Goal: Task Accomplishment & Management: Manage account settings

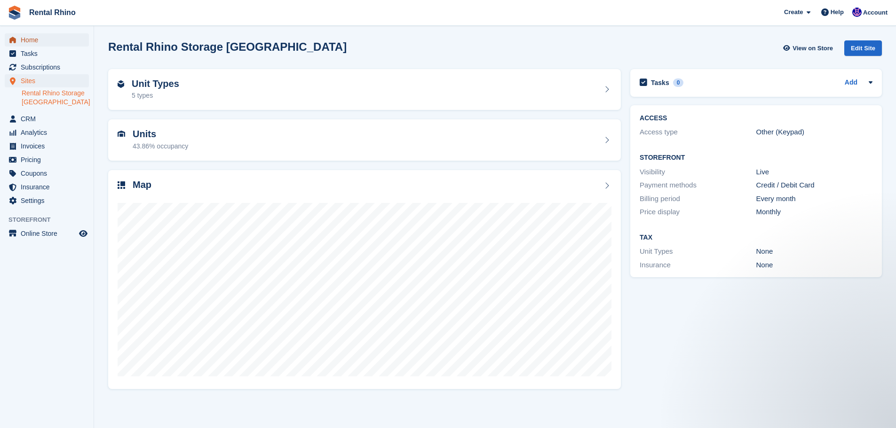
click at [30, 39] on span "Home" at bounding box center [49, 39] width 56 height 13
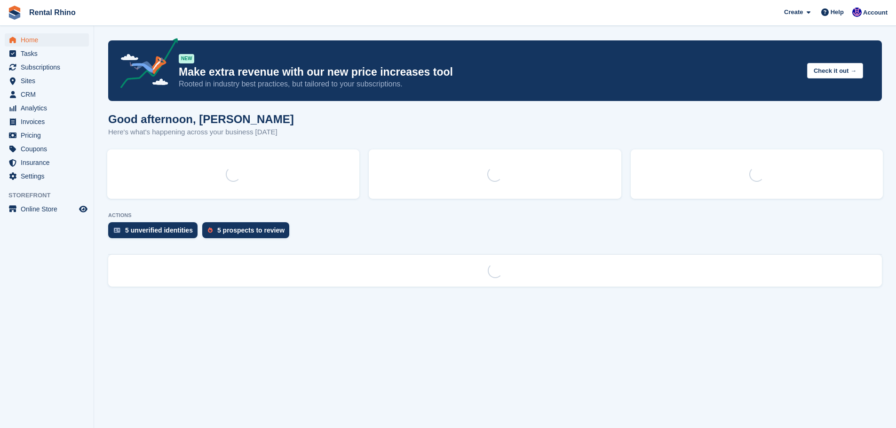
click at [36, 67] on span "Subscriptions" at bounding box center [49, 67] width 56 height 13
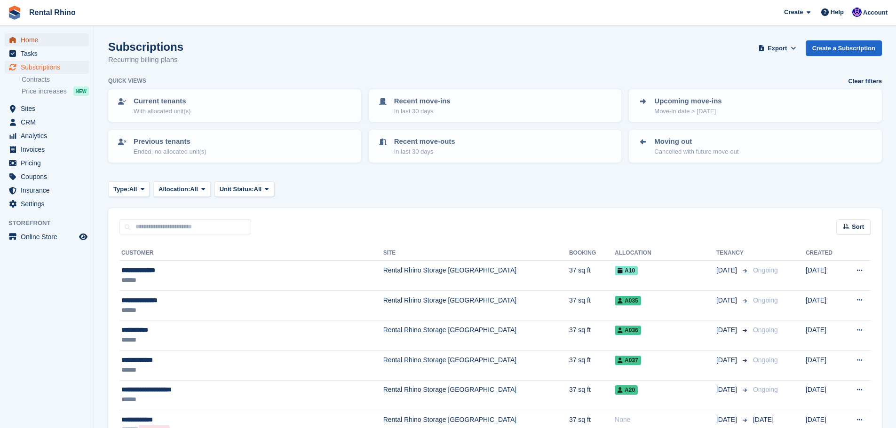
click at [28, 42] on span "Home" at bounding box center [49, 39] width 56 height 13
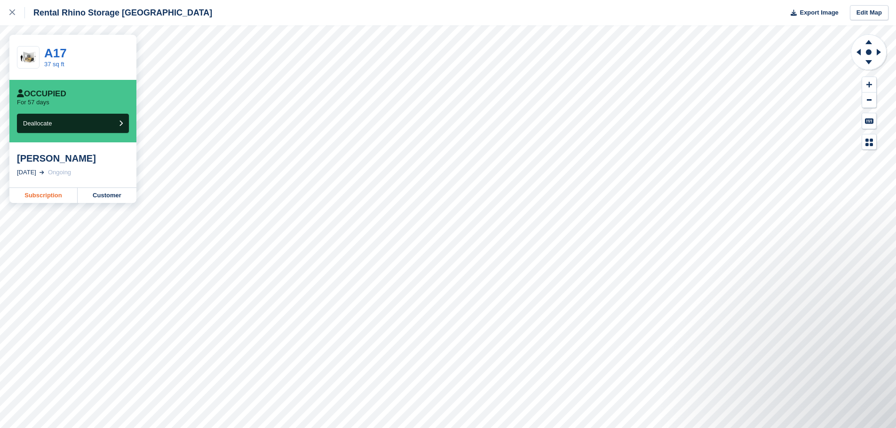
click at [74, 196] on link "Subscription" at bounding box center [43, 195] width 68 height 15
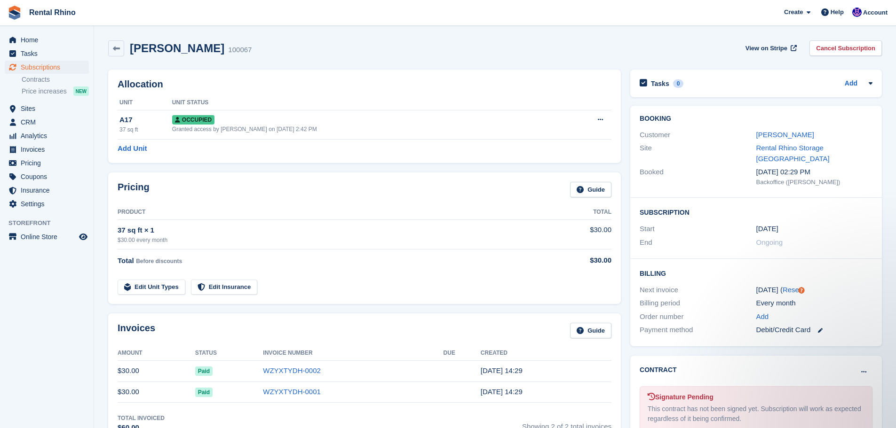
click at [826, 45] on link "Cancel Subscription" at bounding box center [845, 48] width 72 height 16
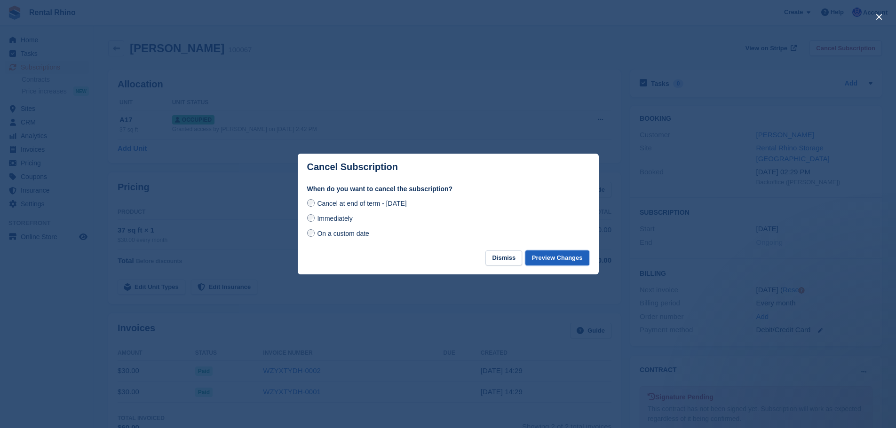
click at [556, 260] on button "Preview Changes" at bounding box center [557, 259] width 64 height 16
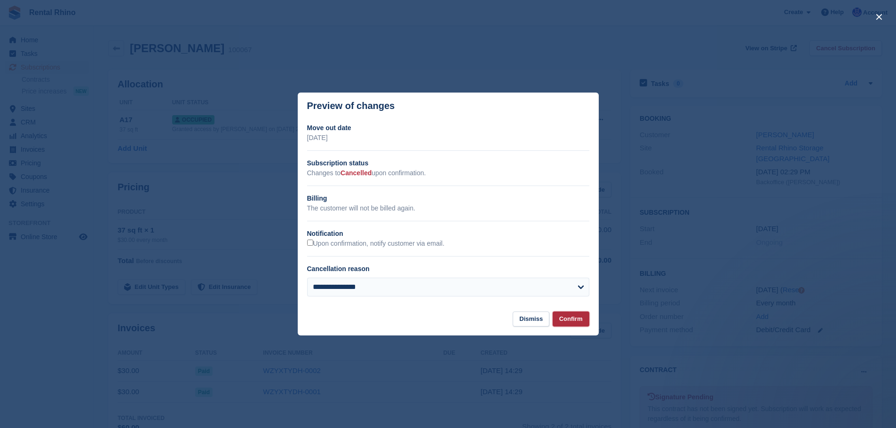
click at [580, 322] on button "Confirm" at bounding box center [571, 320] width 37 height 16
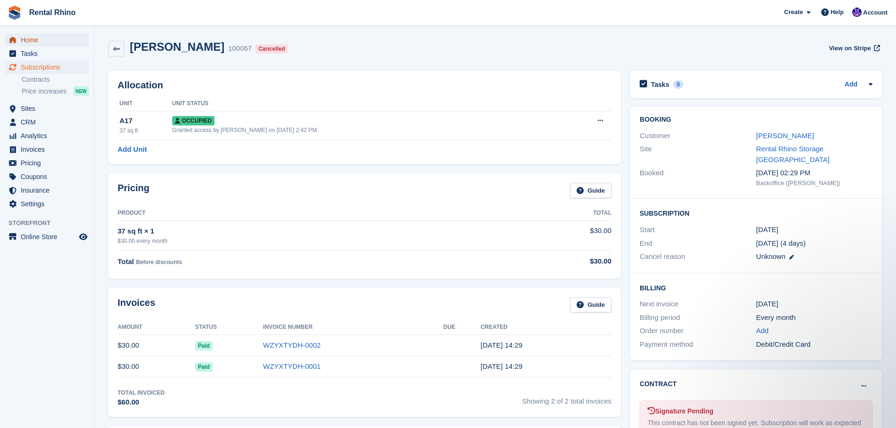
click at [56, 38] on span "Home" at bounding box center [49, 39] width 56 height 13
